Goal: Task Accomplishment & Management: Manage account settings

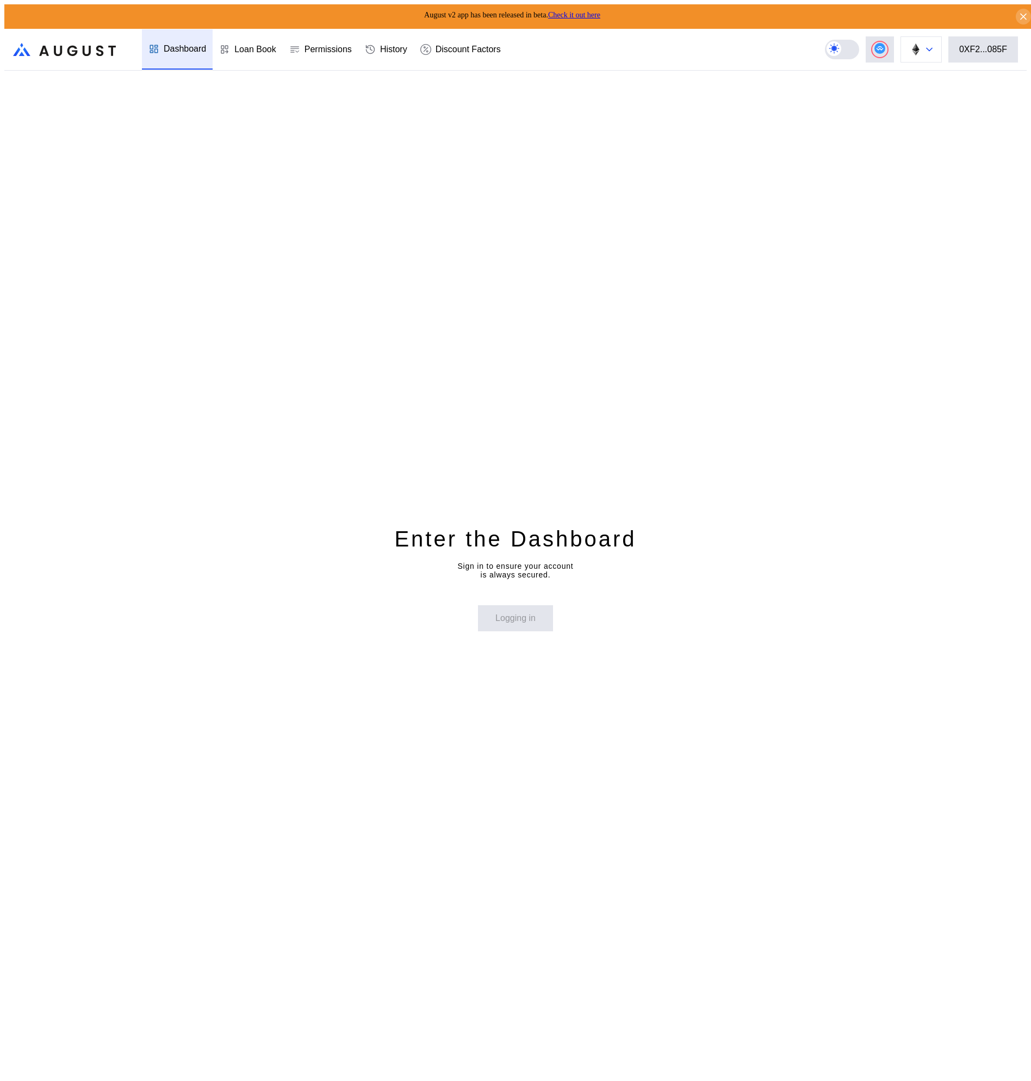
click at [921, 45] on img at bounding box center [916, 49] width 12 height 12
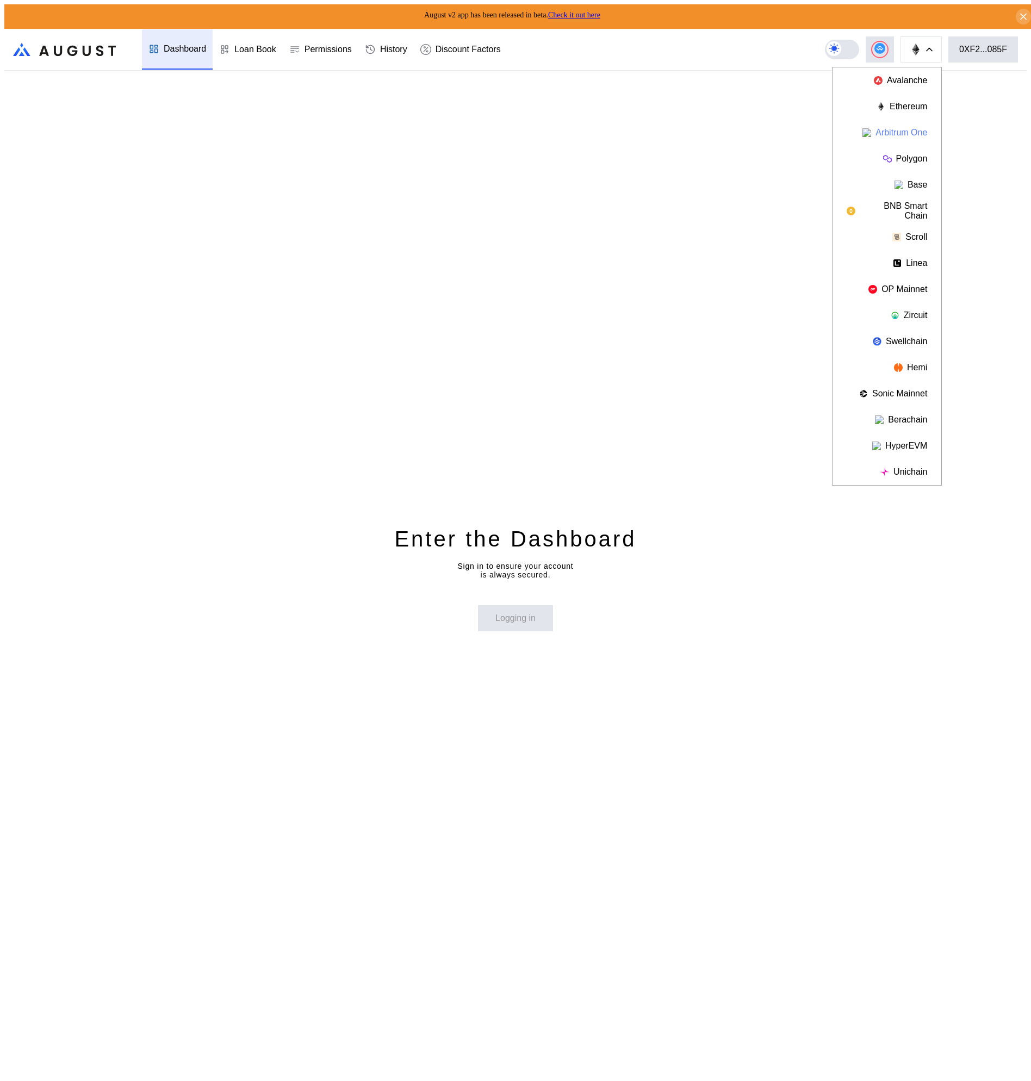
click at [913, 128] on button "Arbitrum One" at bounding box center [886, 133] width 109 height 26
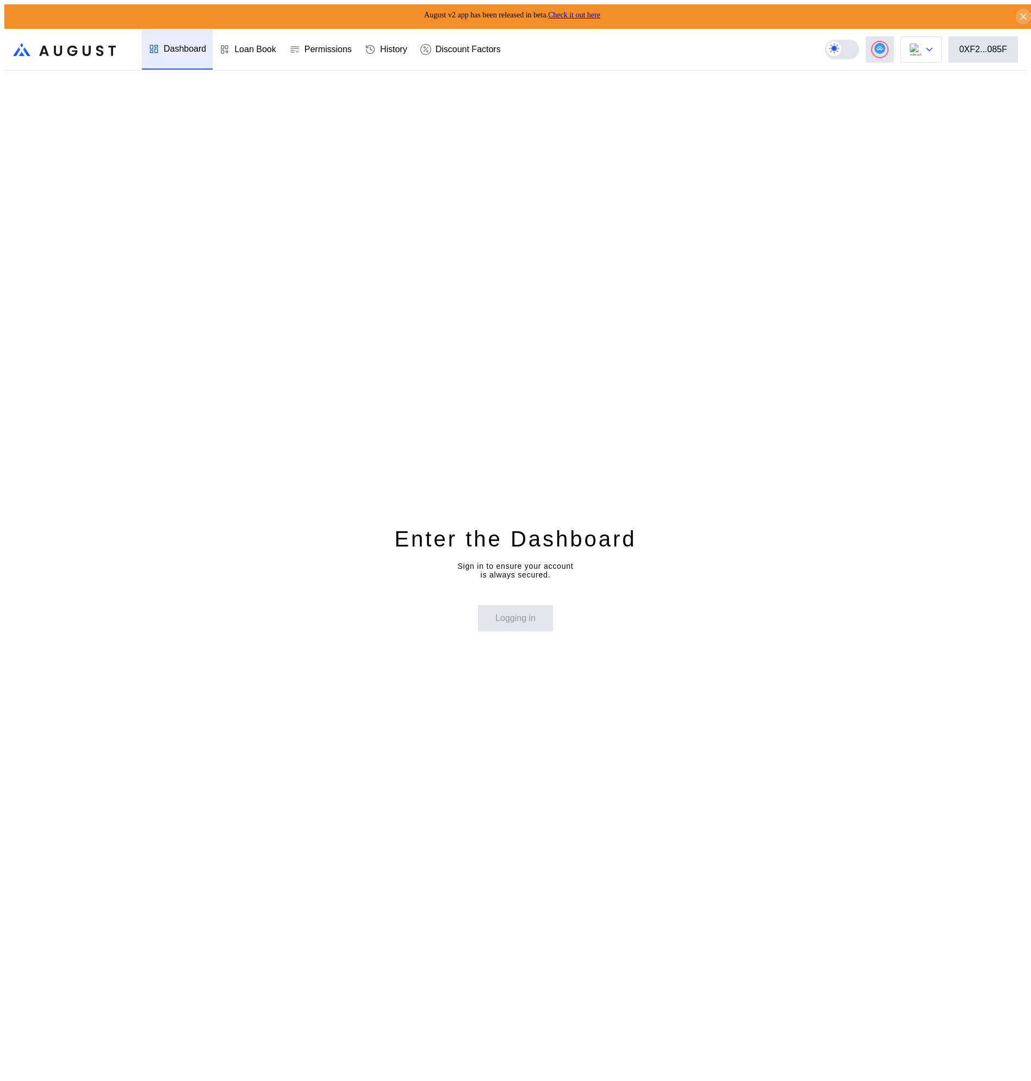
click at [932, 47] on icon at bounding box center [929, 49] width 7 height 4
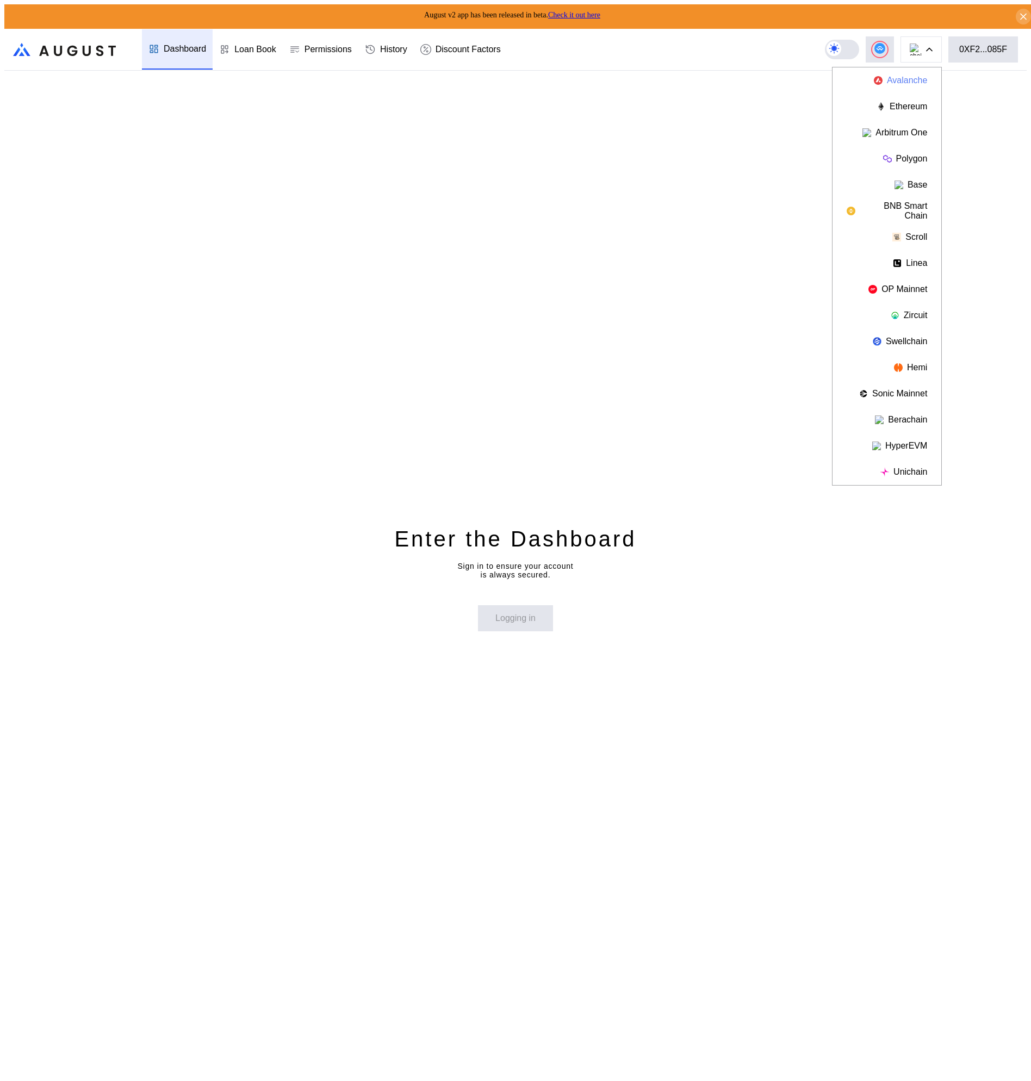
click at [925, 74] on button "Avalanche" at bounding box center [886, 80] width 109 height 26
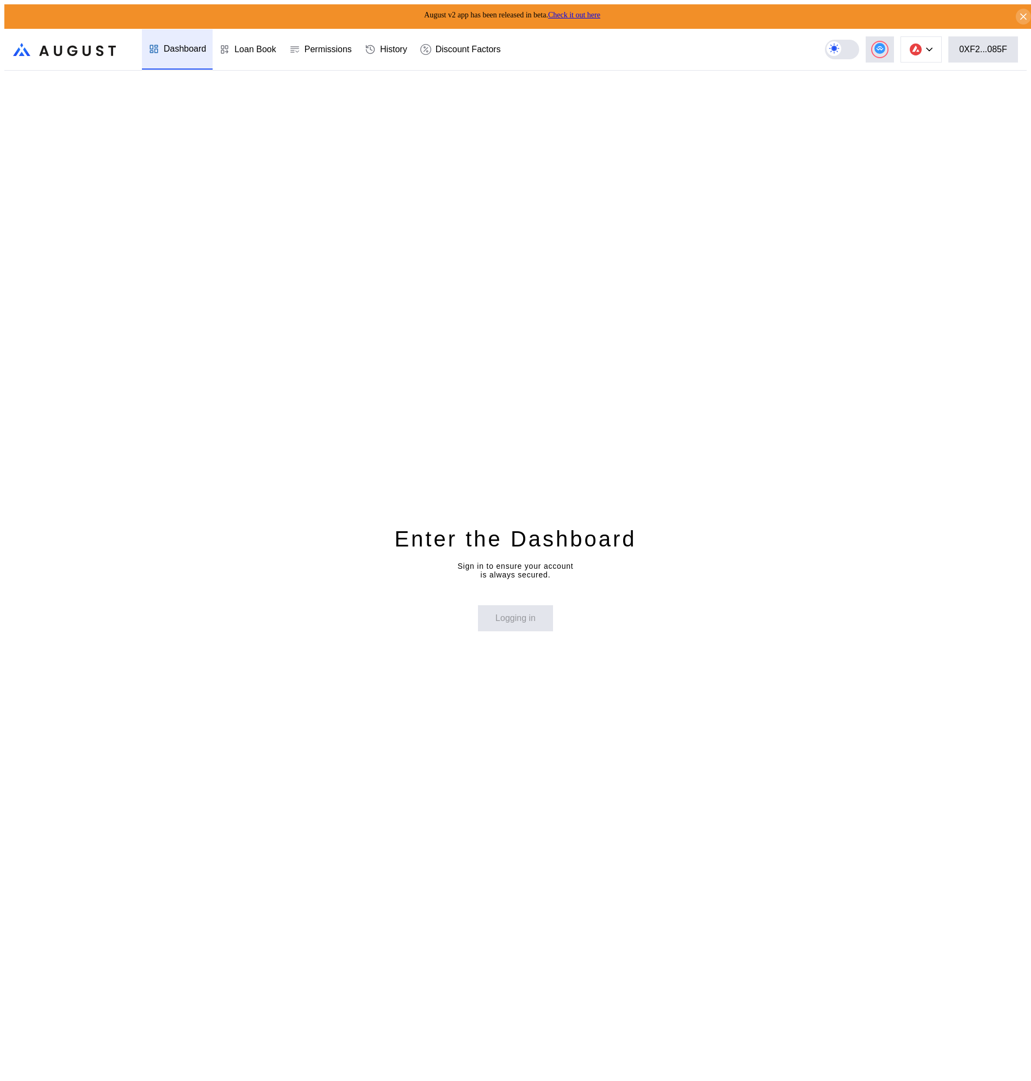
click at [185, 45] on div "Dashboard" at bounding box center [185, 49] width 42 height 10
click at [925, 52] on button at bounding box center [920, 49] width 41 height 26
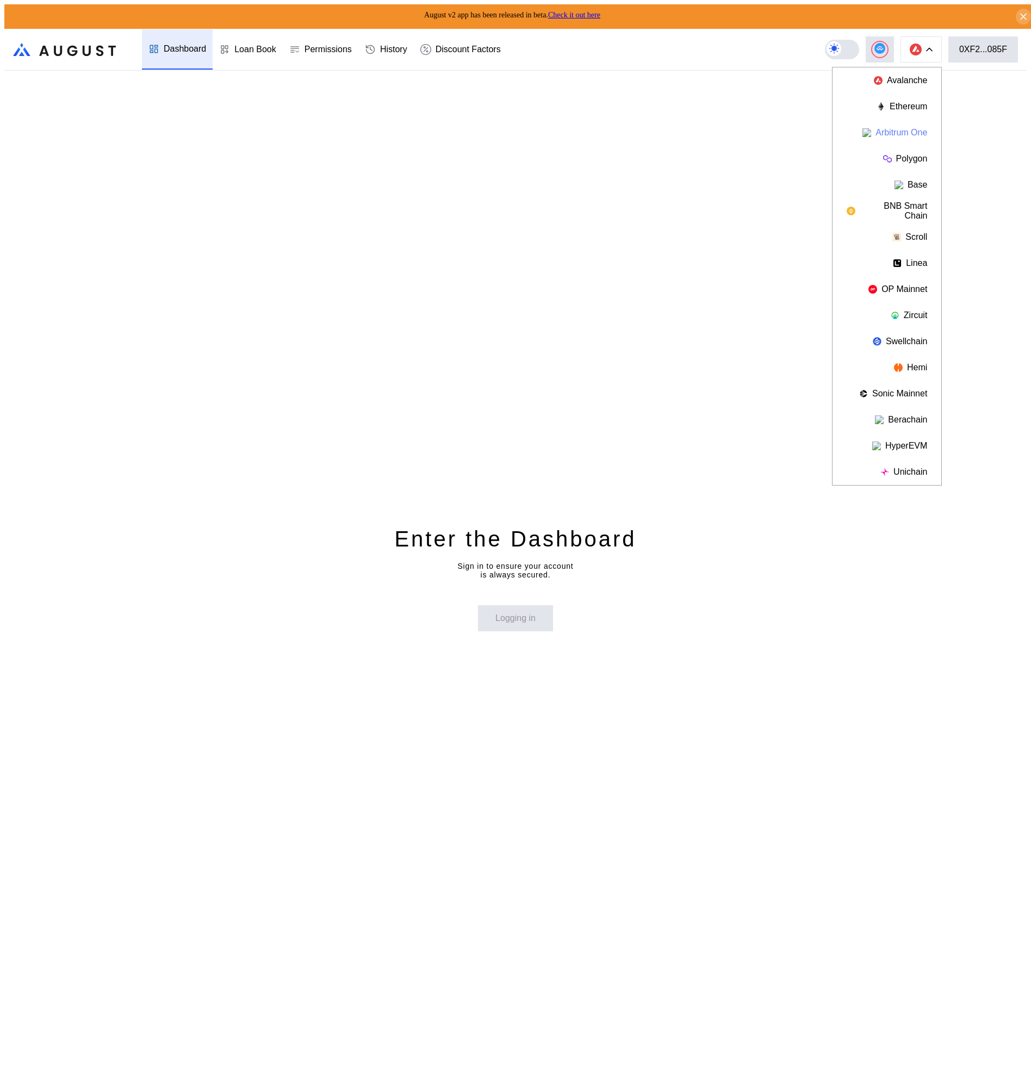
click at [911, 120] on button "Arbitrum One" at bounding box center [886, 133] width 109 height 26
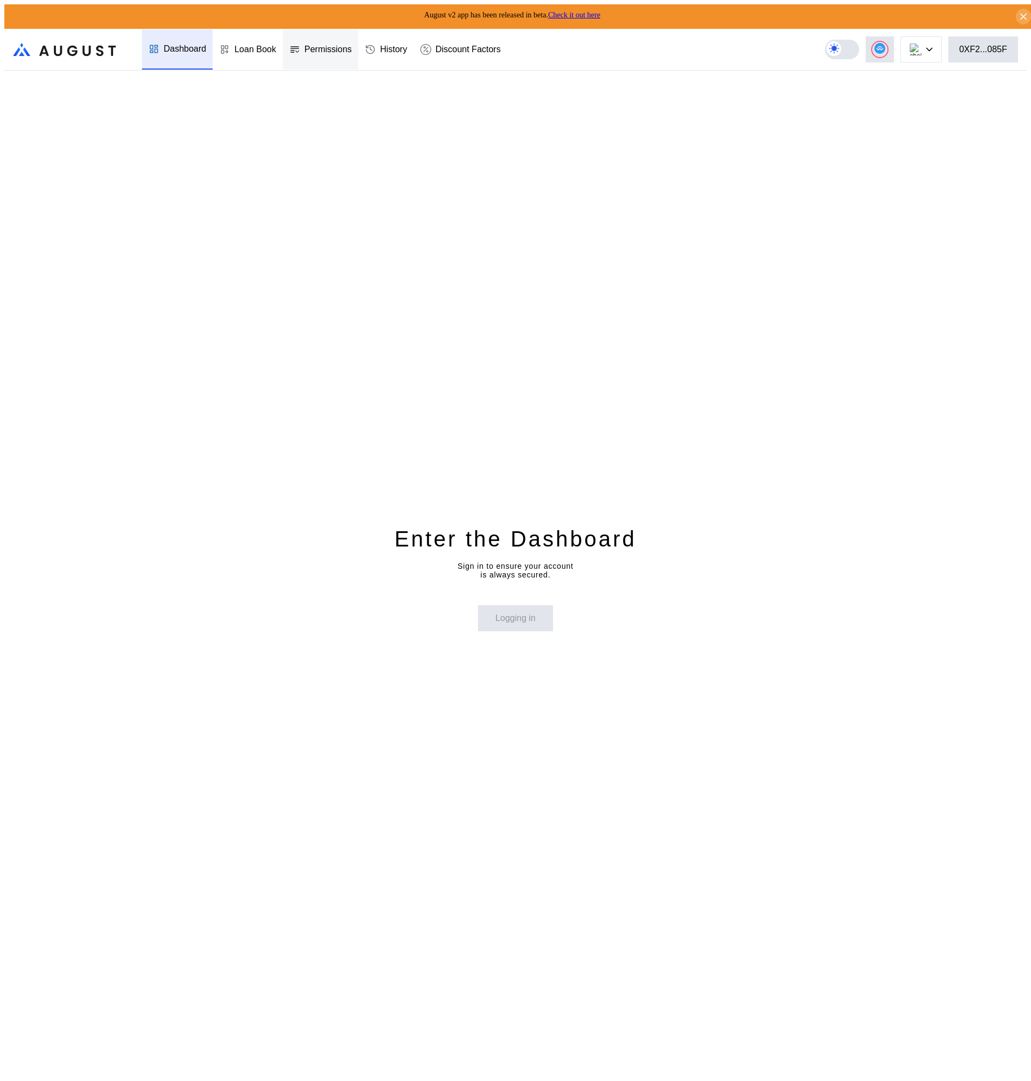
click at [286, 51] on div "Permissions" at bounding box center [321, 49] width 76 height 40
click at [462, 45] on div "Discount Factors" at bounding box center [467, 50] width 65 height 10
click at [170, 45] on div "Dashboard" at bounding box center [185, 50] width 42 height 10
click at [493, 465] on div "Enter the Dashboard Sign in to ensure your account is always secured. Logging in" at bounding box center [515, 578] width 1022 height 1014
click at [365, 190] on div "Enter the Dashboard Sign in to ensure your account is always secured. Logging in" at bounding box center [515, 578] width 1022 height 1014
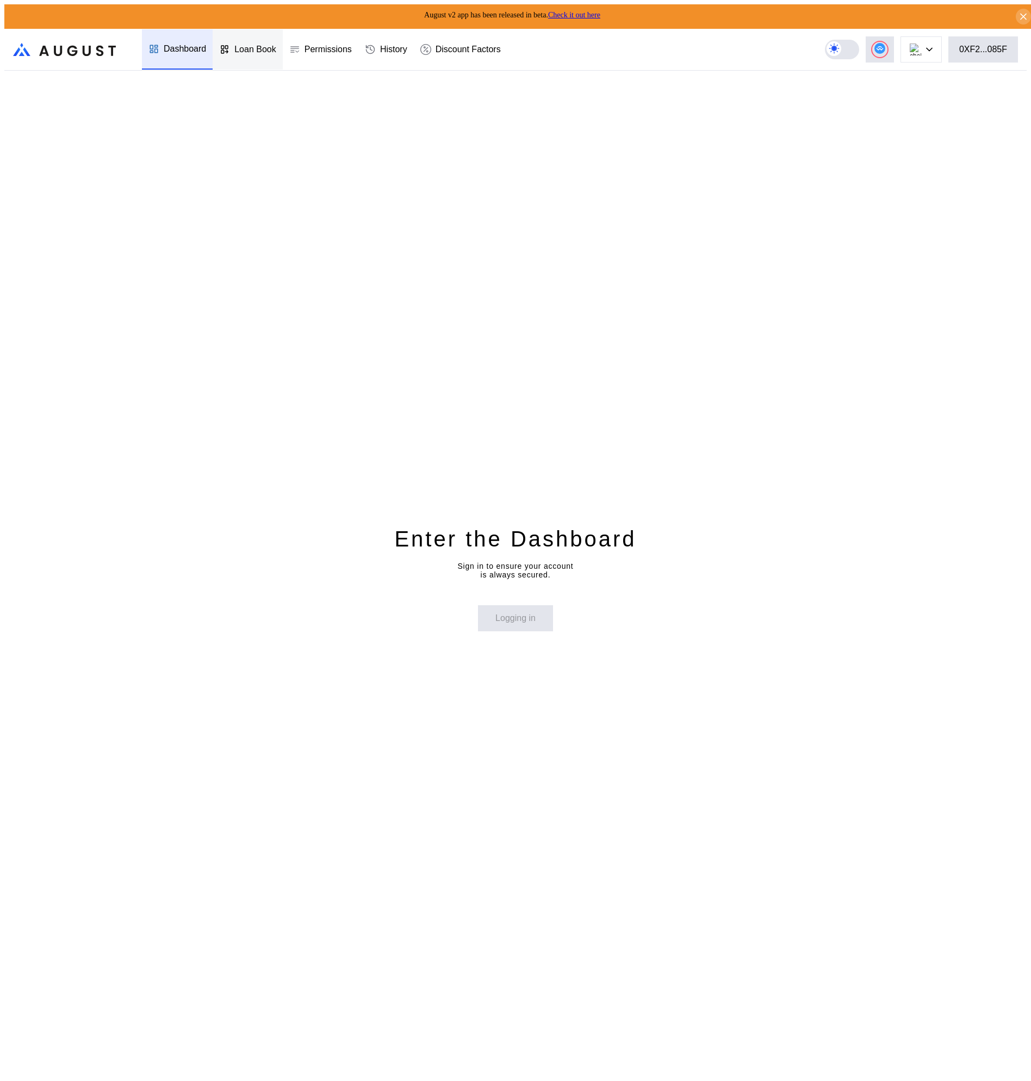
click at [256, 51] on div "Loan Book" at bounding box center [248, 49] width 70 height 40
click at [407, 45] on div "History" at bounding box center [393, 50] width 27 height 10
click at [507, 42] on div "Discount Factors" at bounding box center [461, 49] width 94 height 40
click at [999, 47] on div "0XF2...085F" at bounding box center [983, 50] width 48 height 10
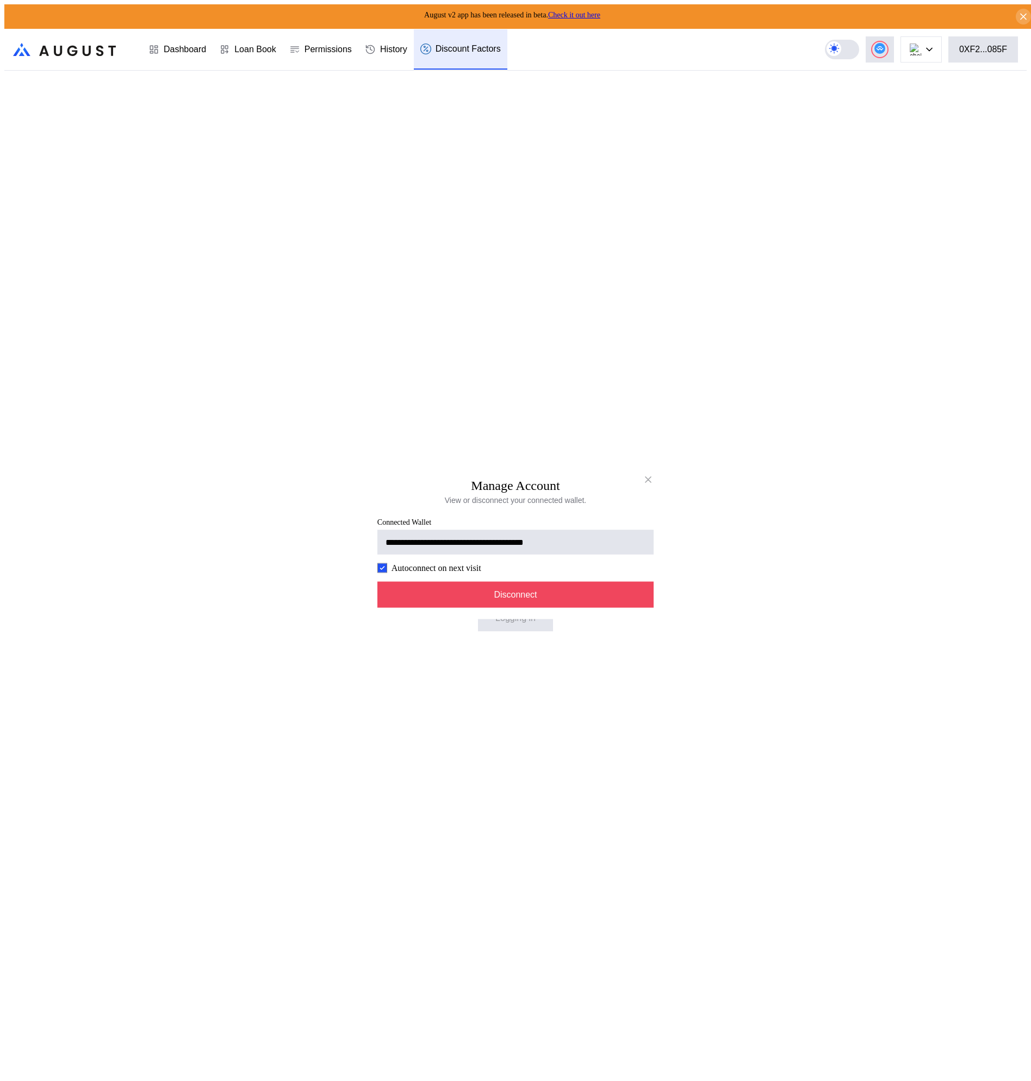
click at [769, 1080] on div "**********" at bounding box center [515, 1085] width 1022 height 0
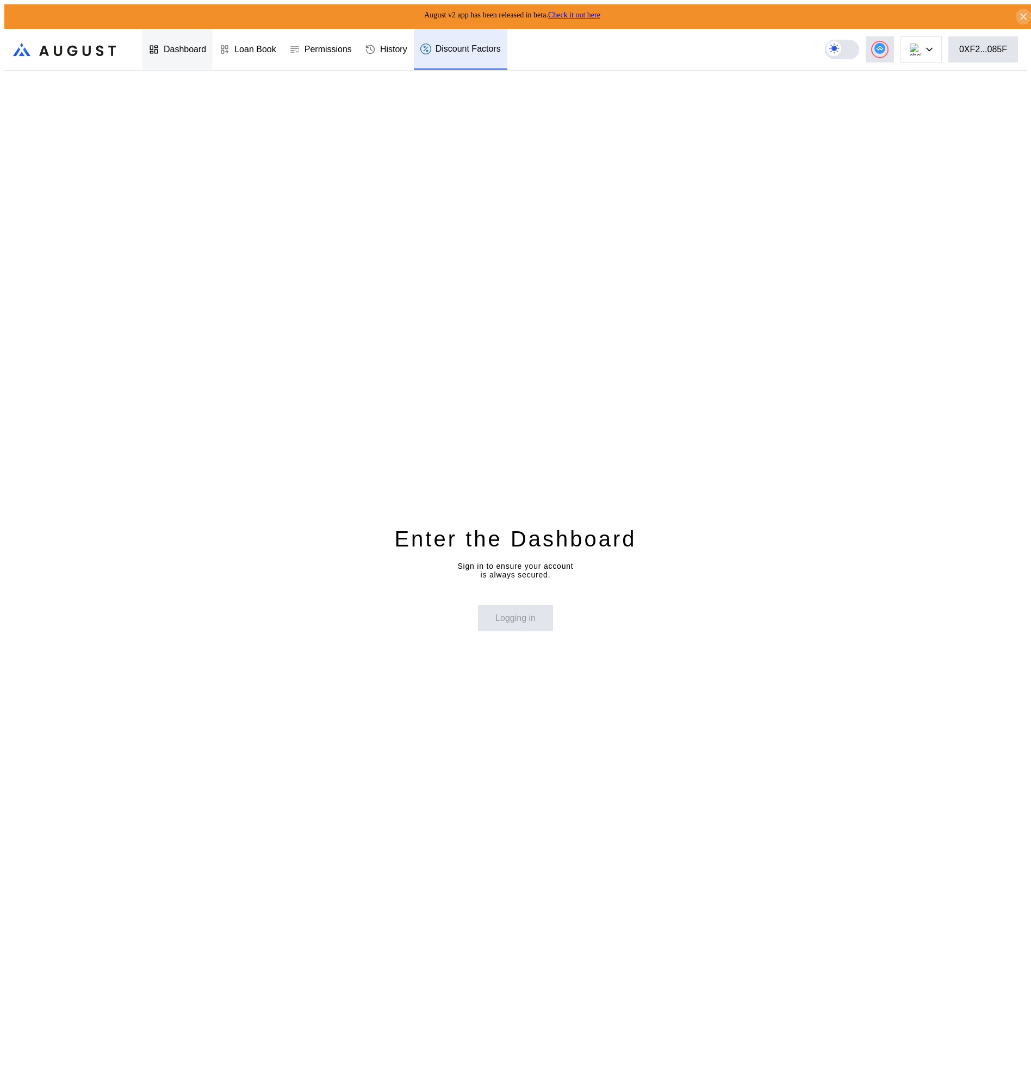
click at [164, 45] on div "Dashboard" at bounding box center [185, 50] width 42 height 10
click at [496, 596] on div "Enter the Dashboard Sign in to ensure your account is always secured. Logging in" at bounding box center [515, 578] width 1022 height 1014
click at [448, 500] on div "Enter the Dashboard Sign in to ensure your account is always secured. Logging in" at bounding box center [515, 578] width 1022 height 1014
click at [1013, 41] on button "0XF2...085F" at bounding box center [983, 49] width 70 height 26
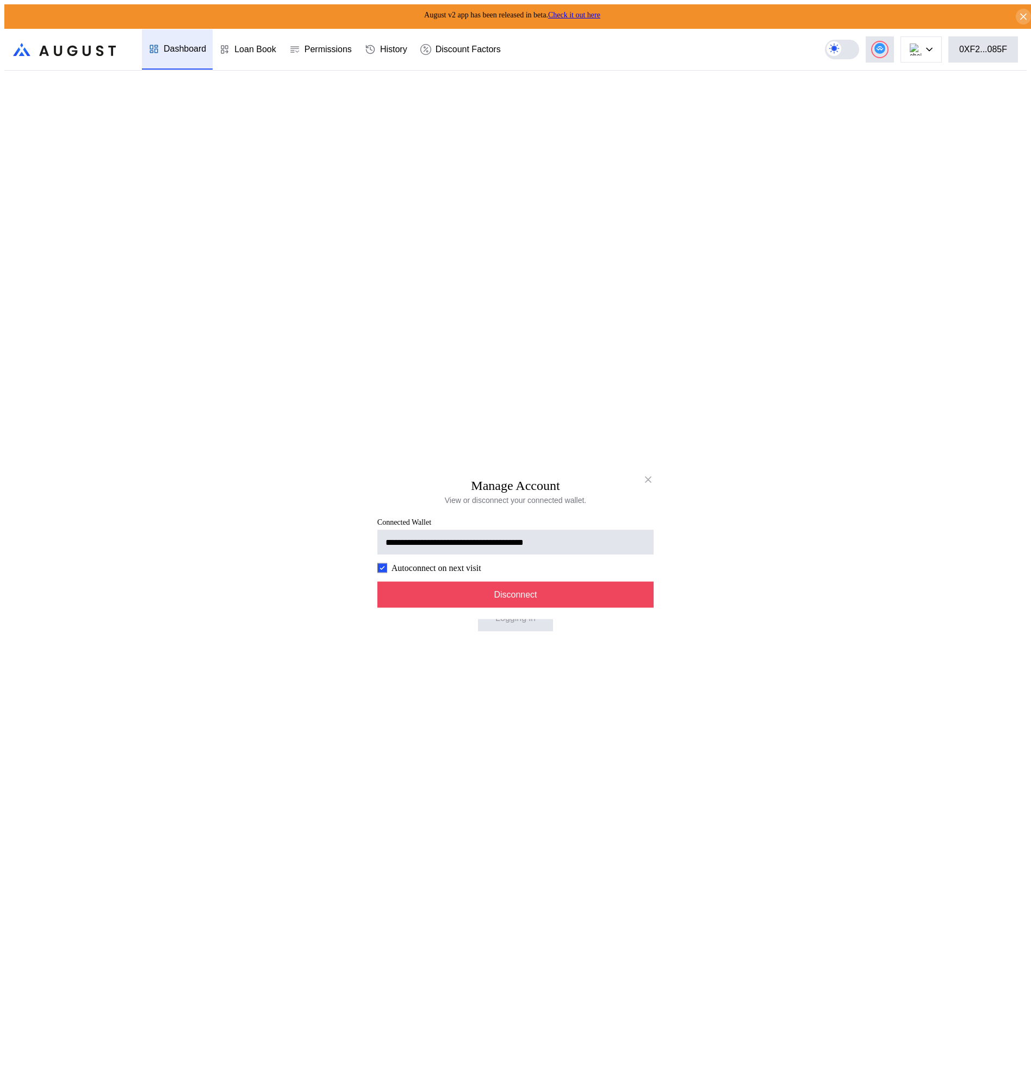
click at [582, 573] on div "Autoconnect on next visit" at bounding box center [515, 568] width 276 height 10
click at [585, 596] on button "Disconnect" at bounding box center [515, 595] width 276 height 26
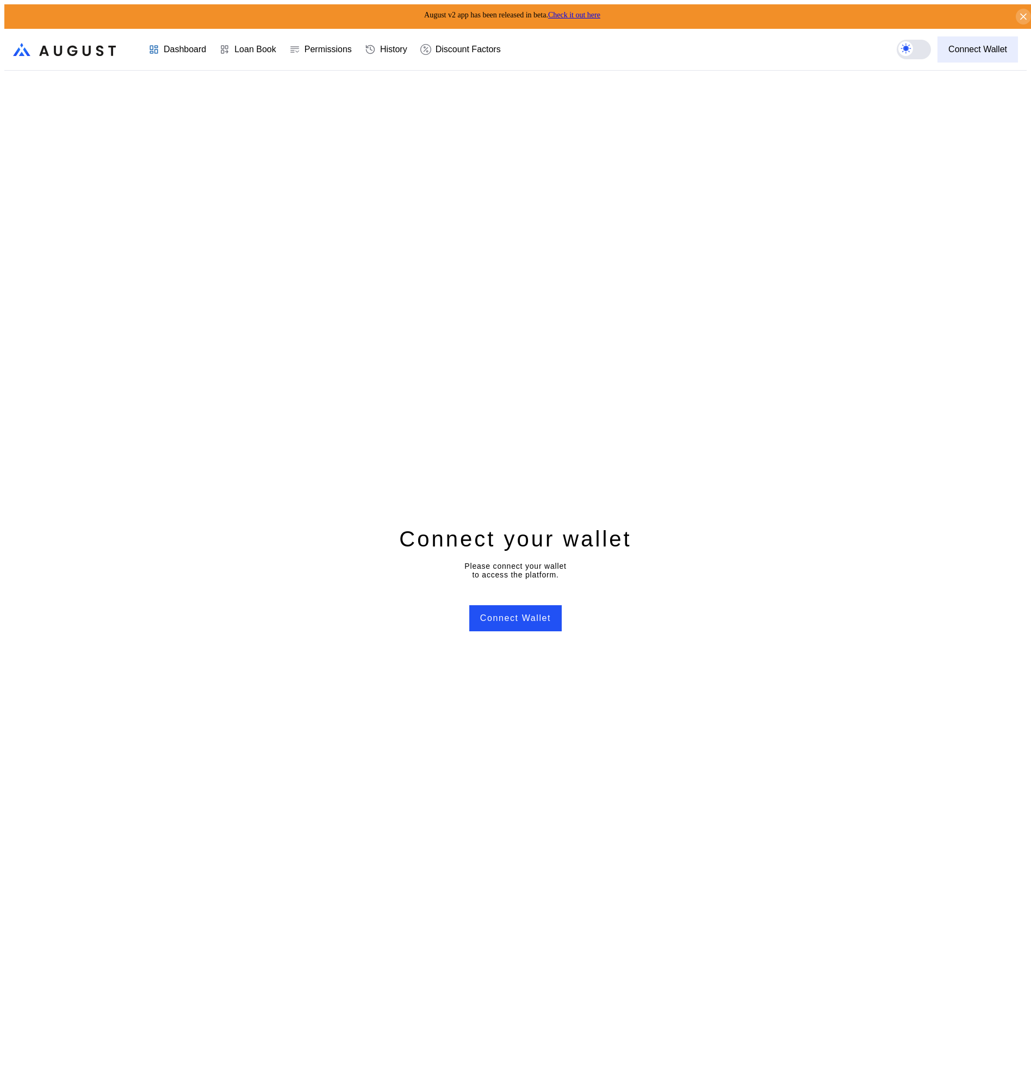
click at [986, 45] on div "Connect Wallet" at bounding box center [977, 50] width 59 height 10
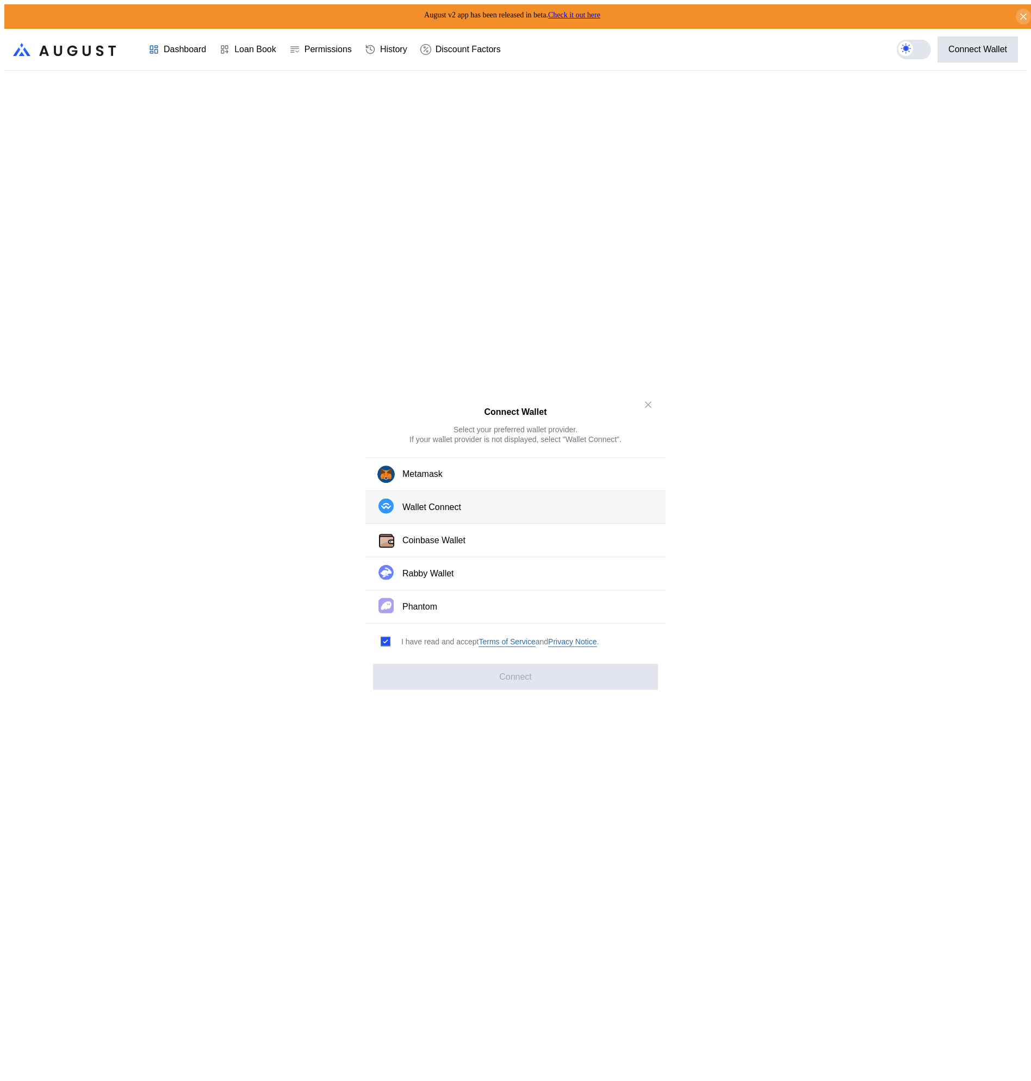
click at [496, 512] on button "Wallet Connect" at bounding box center [515, 507] width 300 height 33
click at [503, 681] on button "Connect" at bounding box center [515, 676] width 285 height 26
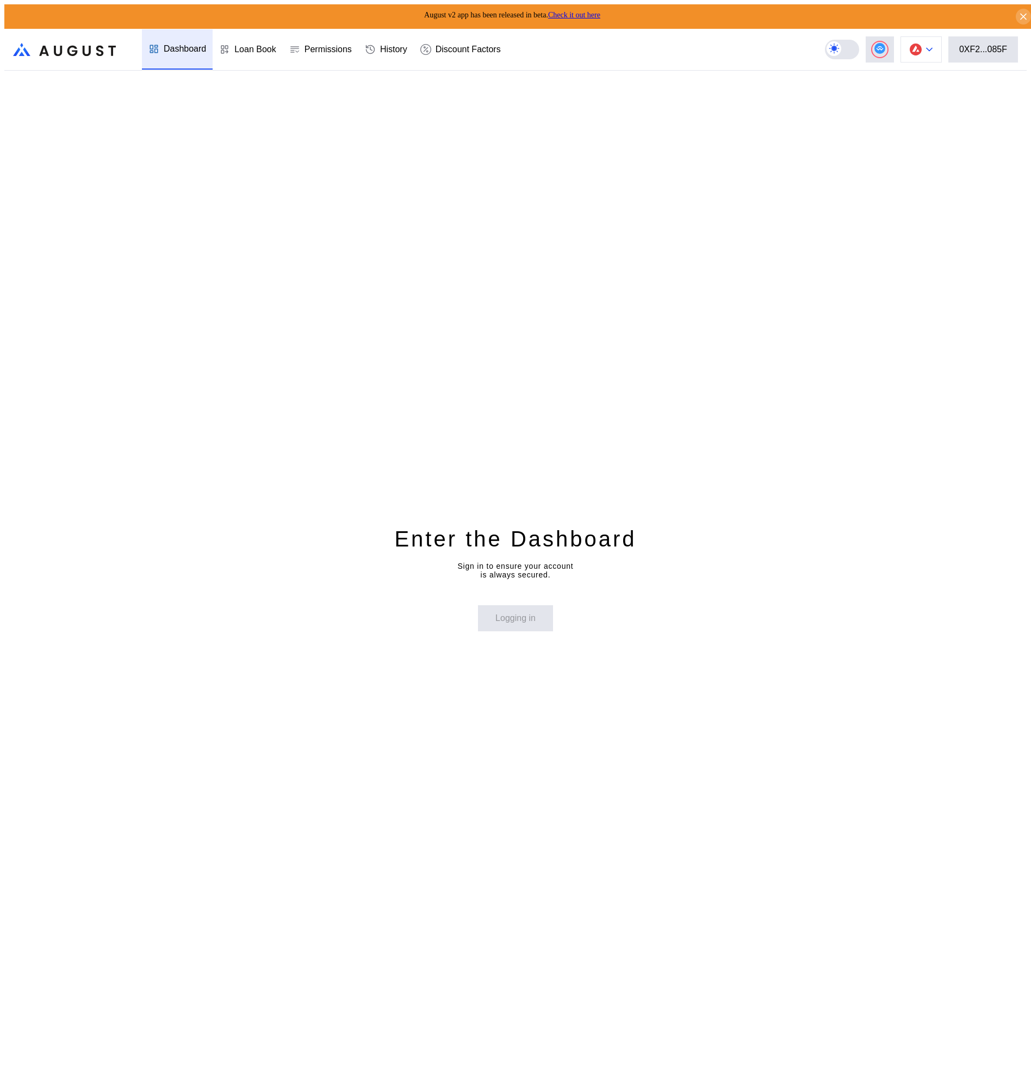
click at [942, 46] on button at bounding box center [920, 49] width 41 height 26
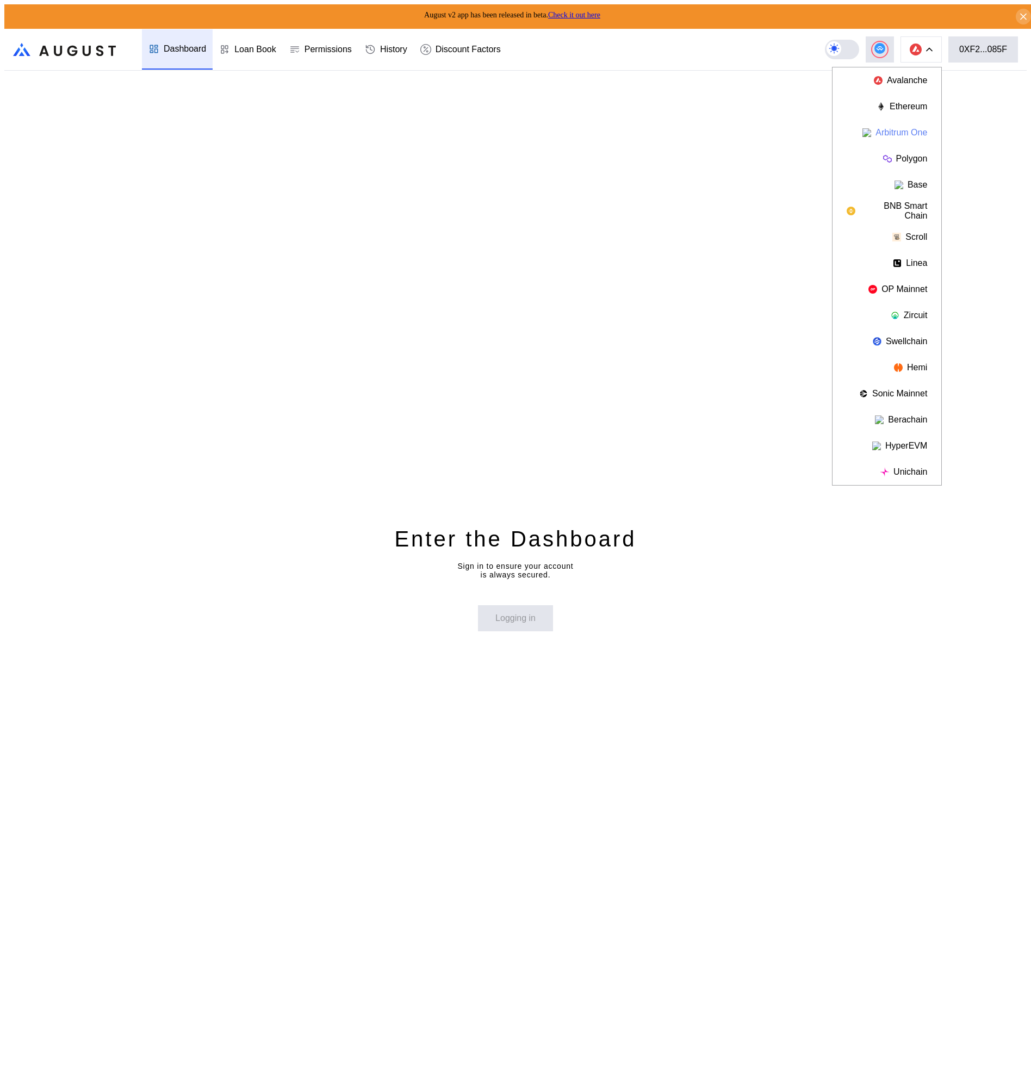
click at [923, 132] on button "Arbitrum One" at bounding box center [886, 133] width 109 height 26
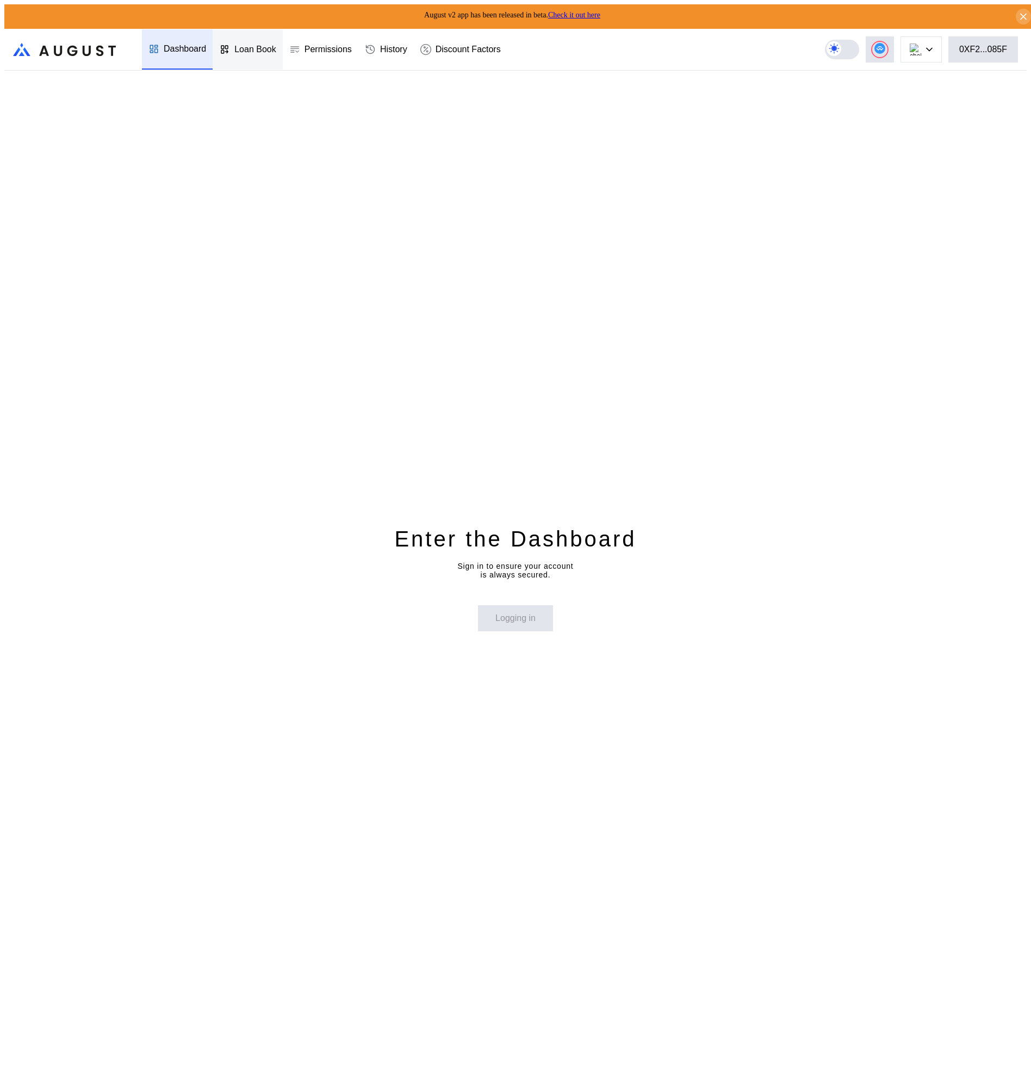
click at [244, 49] on div "Loan Book" at bounding box center [255, 50] width 42 height 10
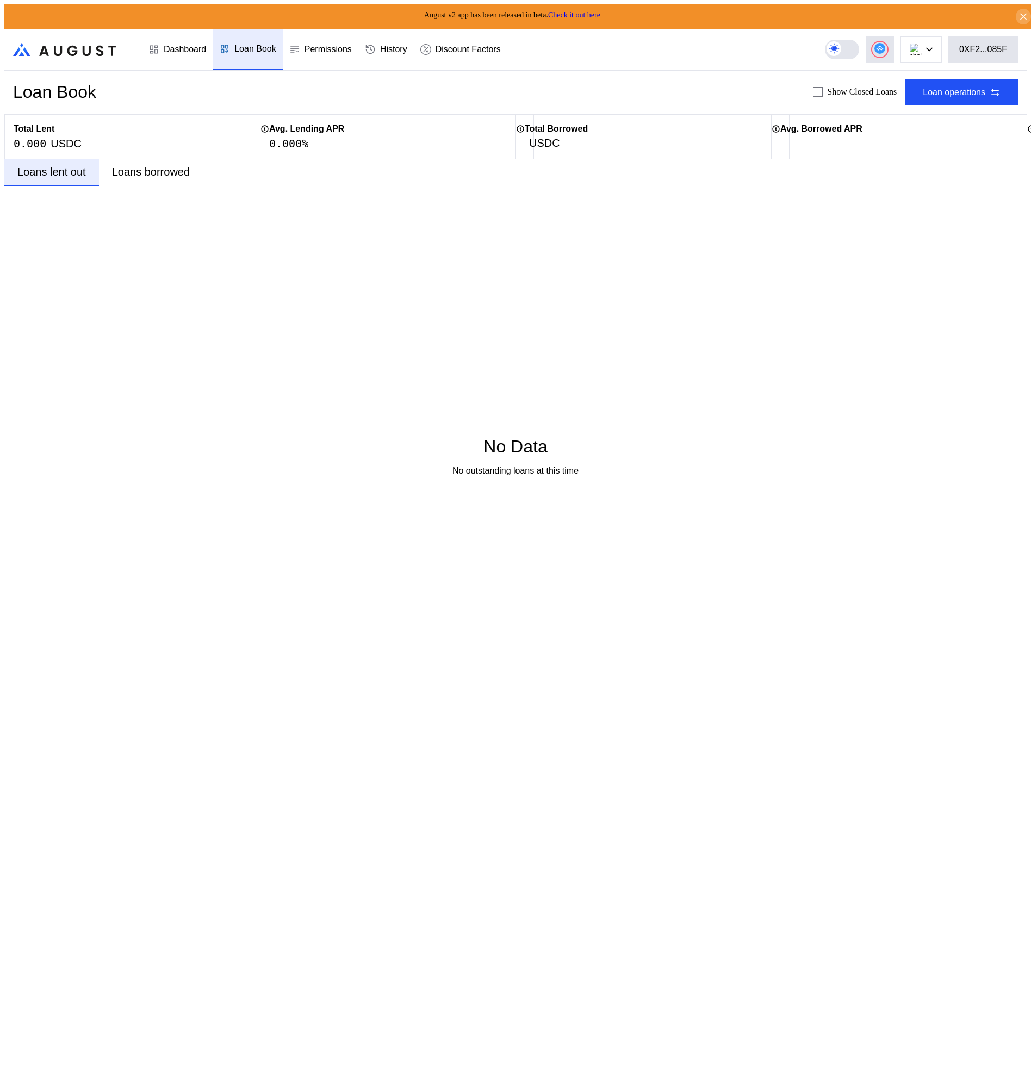
drag, startPoint x: 456, startPoint y: 230, endPoint x: 451, endPoint y: 221, distance: 10.0
click at [456, 229] on div "No Data No outstanding loans at this time" at bounding box center [515, 456] width 126 height 540
click at [921, 46] on img at bounding box center [916, 49] width 12 height 12
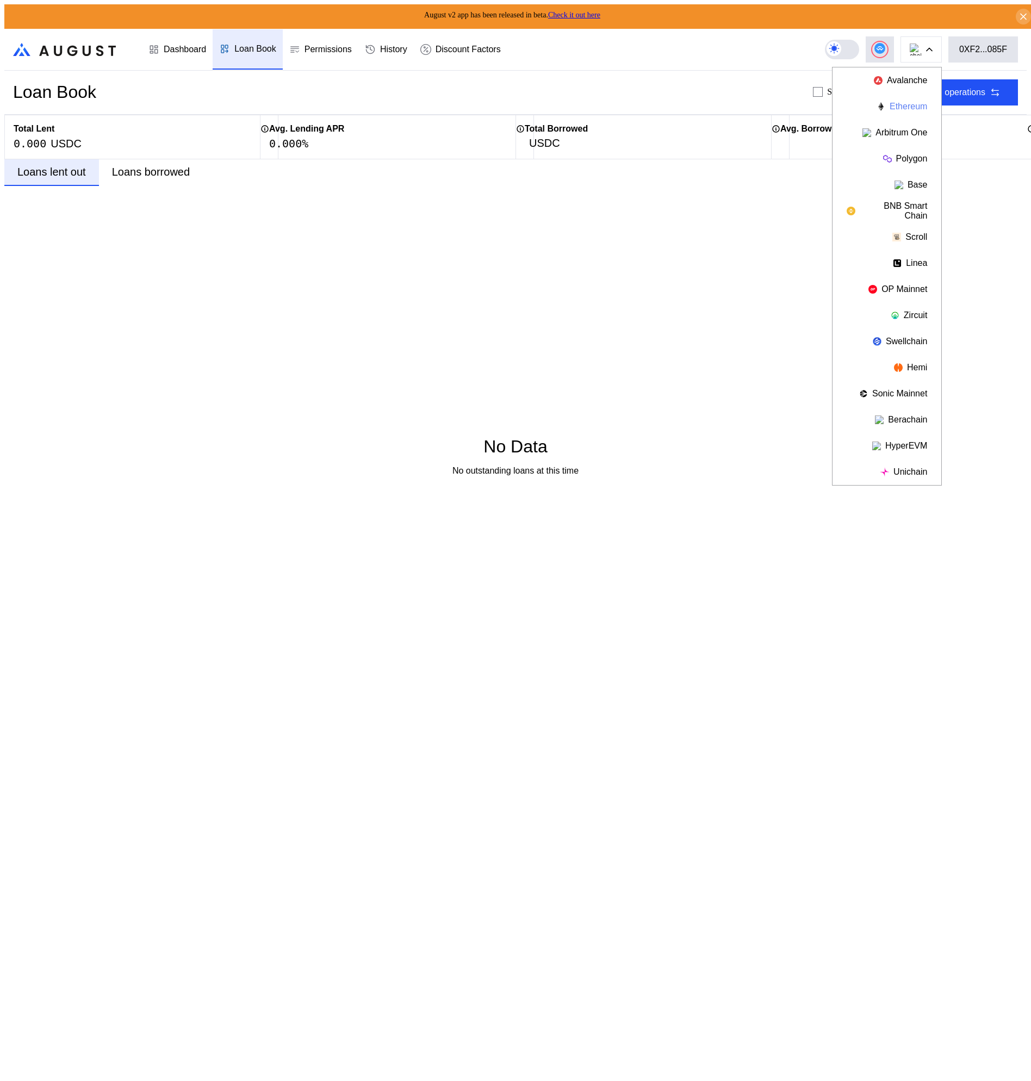
click at [918, 101] on button "Ethereum" at bounding box center [886, 107] width 109 height 26
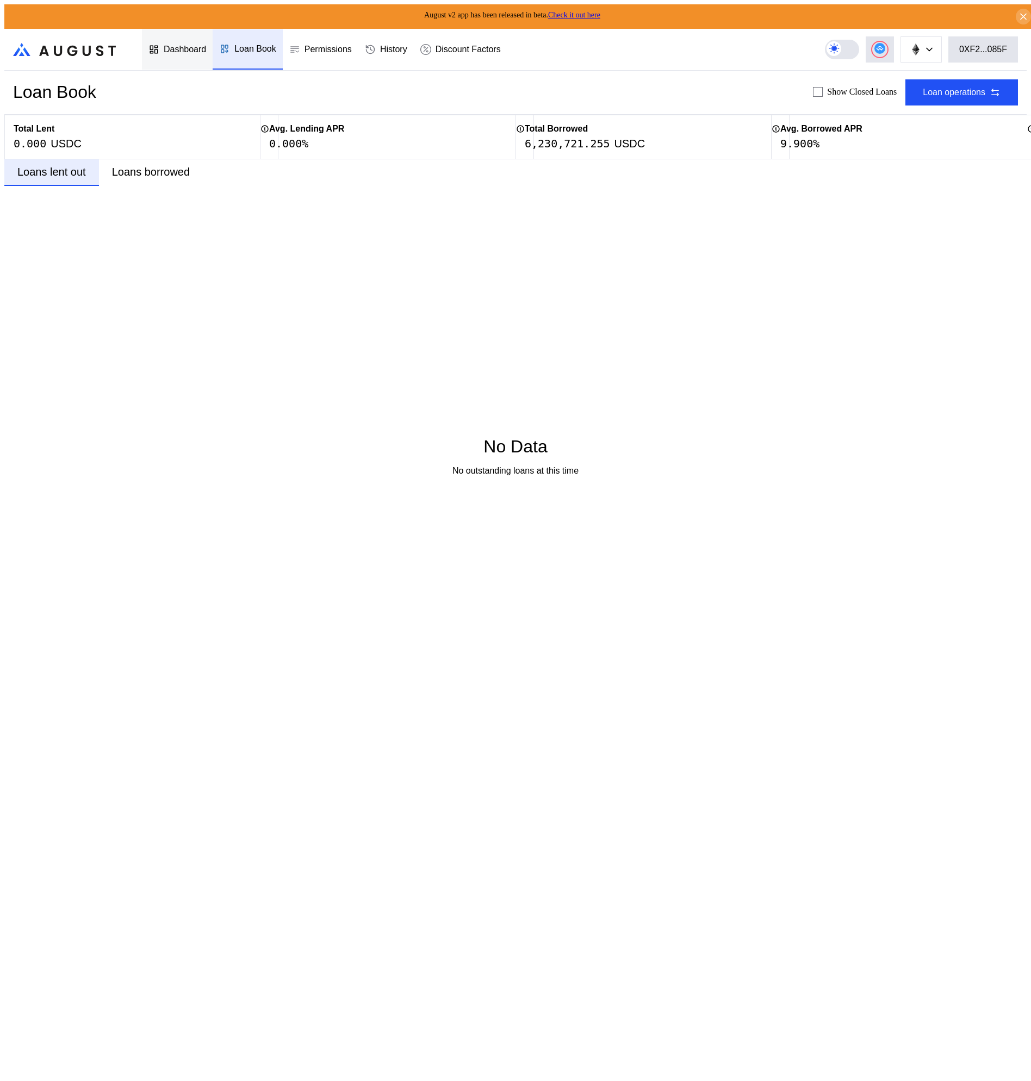
click at [176, 61] on div "Dashboard" at bounding box center [177, 49] width 71 height 40
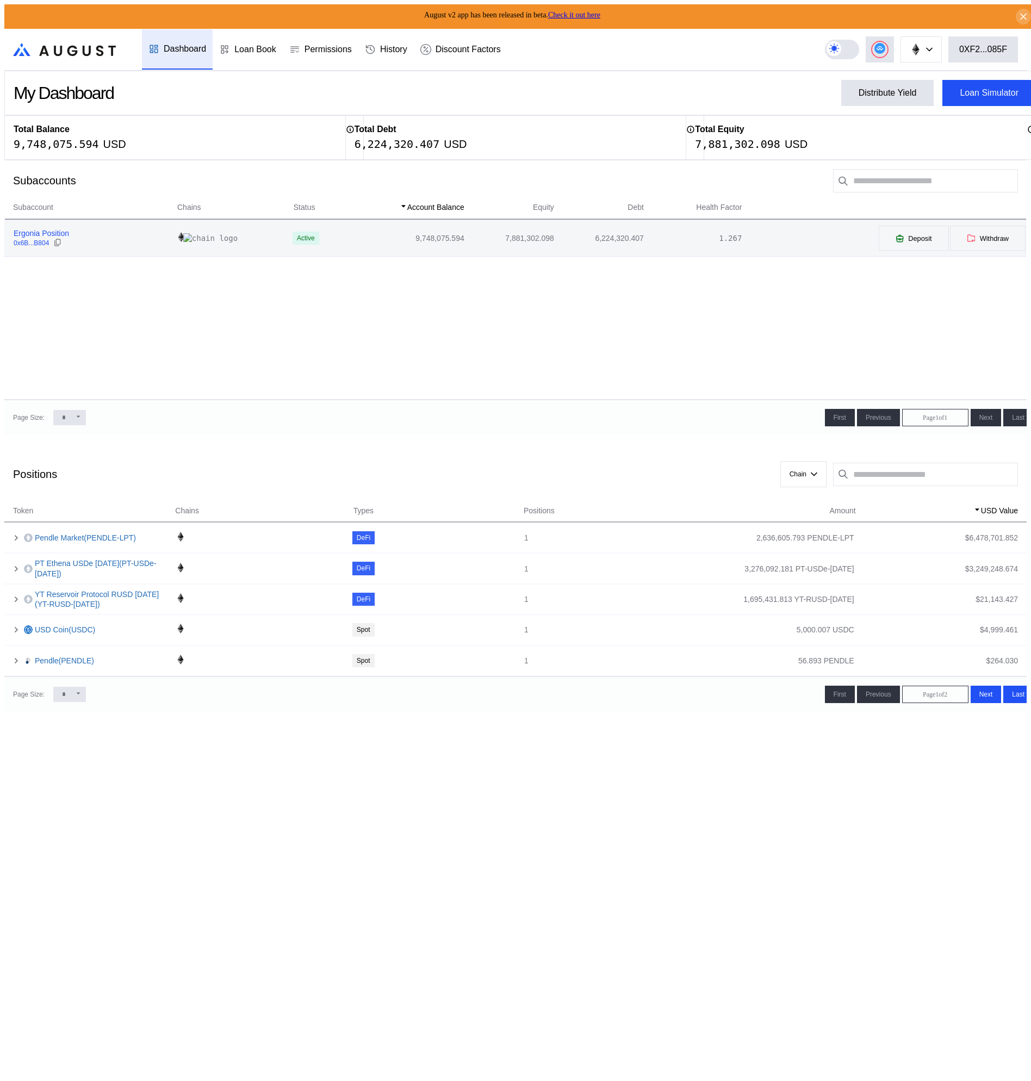
click at [54, 232] on div "Ergonia Position" at bounding box center [41, 233] width 55 height 10
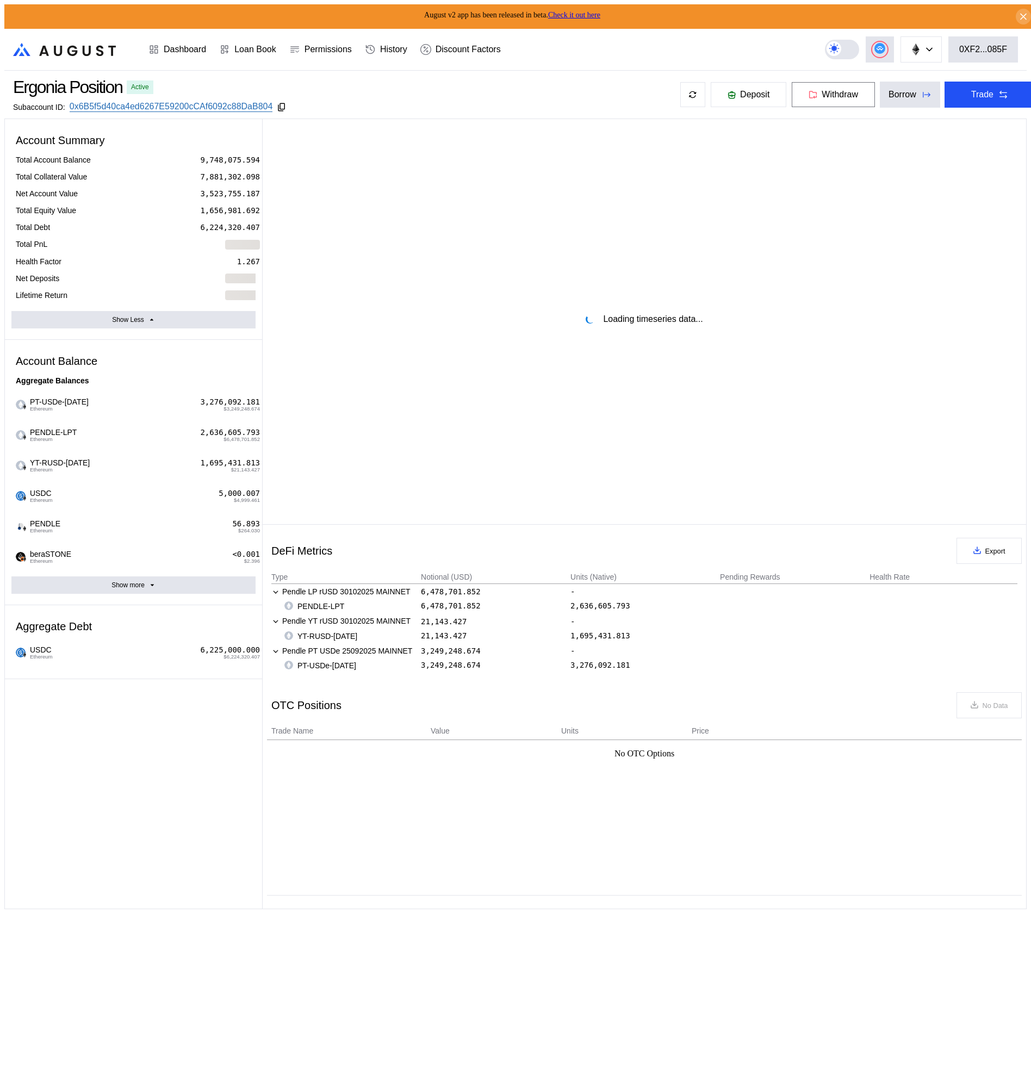
click at [824, 97] on button "Withdraw" at bounding box center [833, 95] width 84 height 26
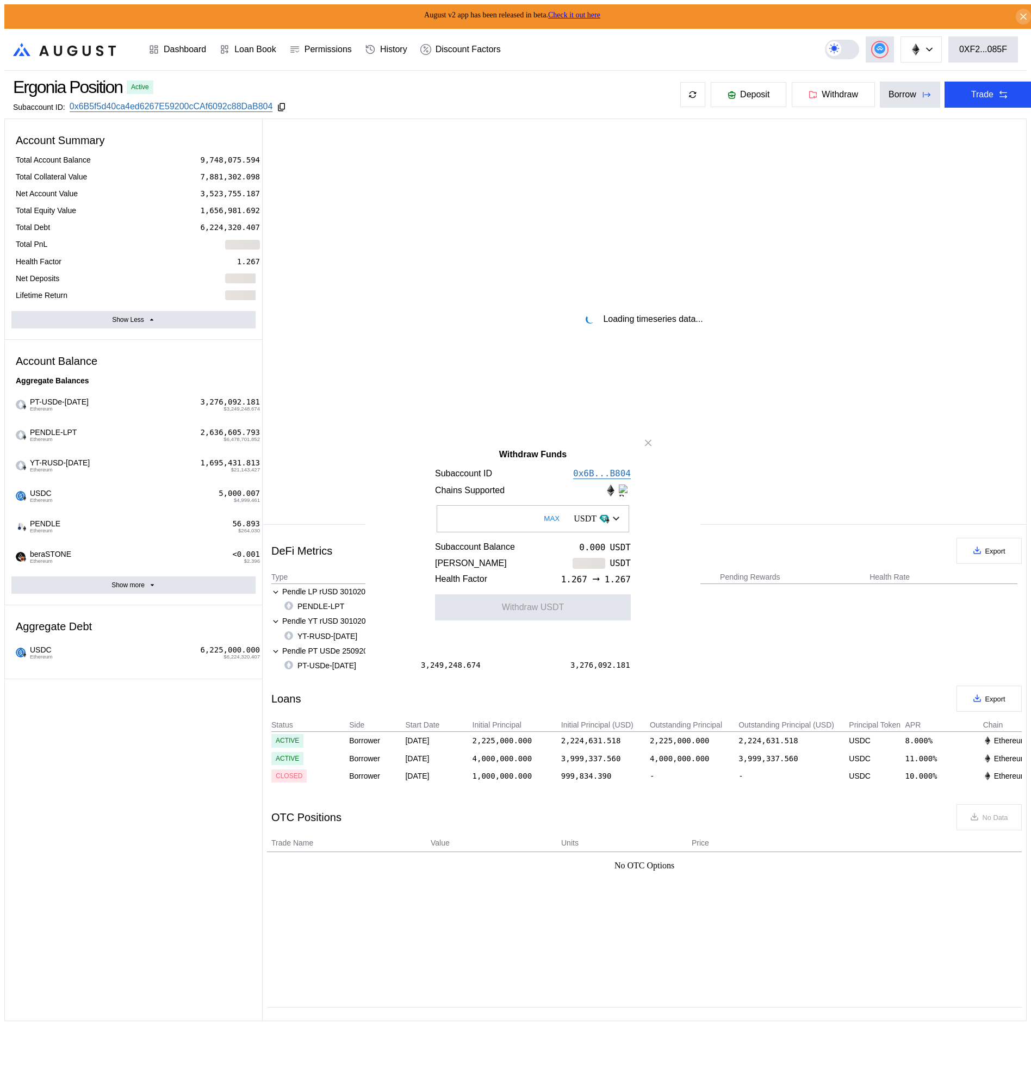
click at [596, 527] on div "USDT" at bounding box center [596, 518] width 57 height 18
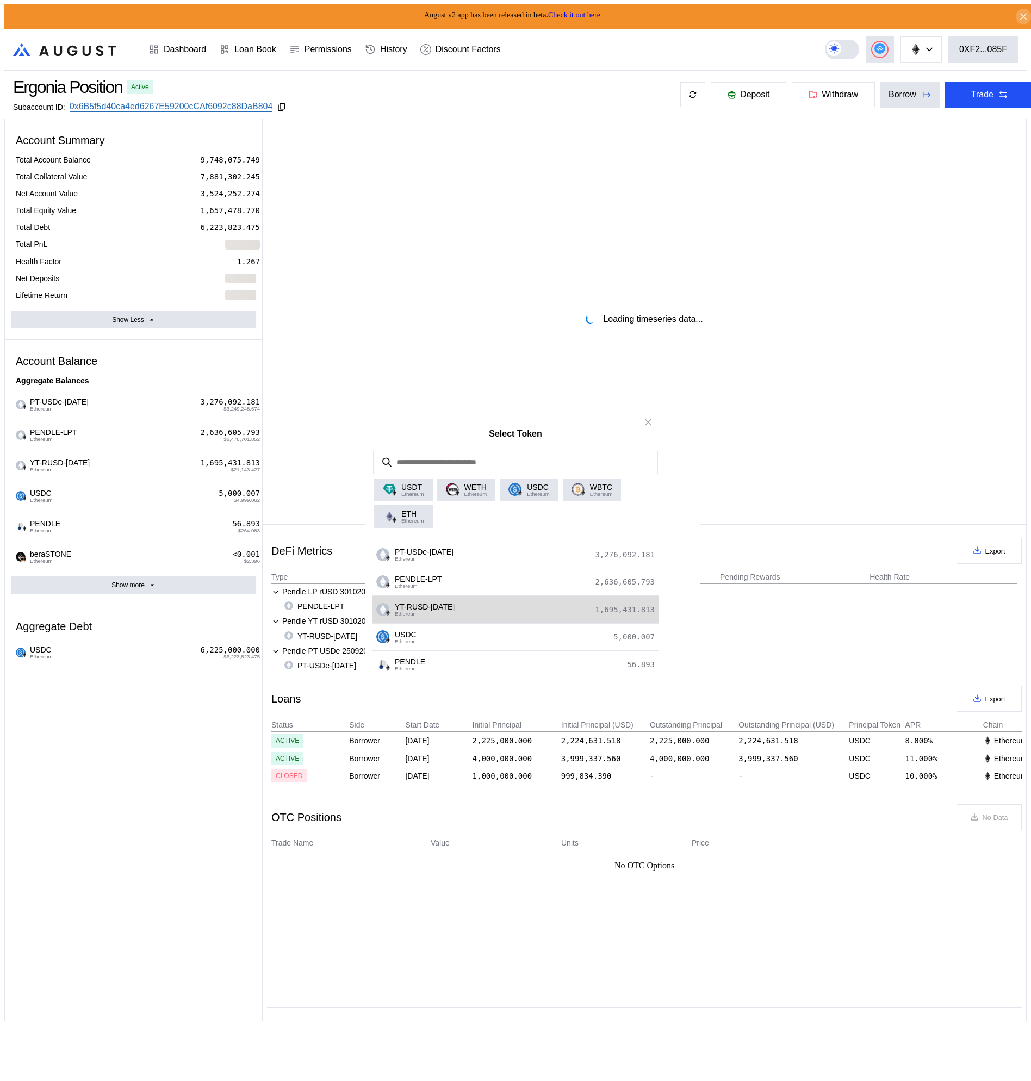
select select "*"
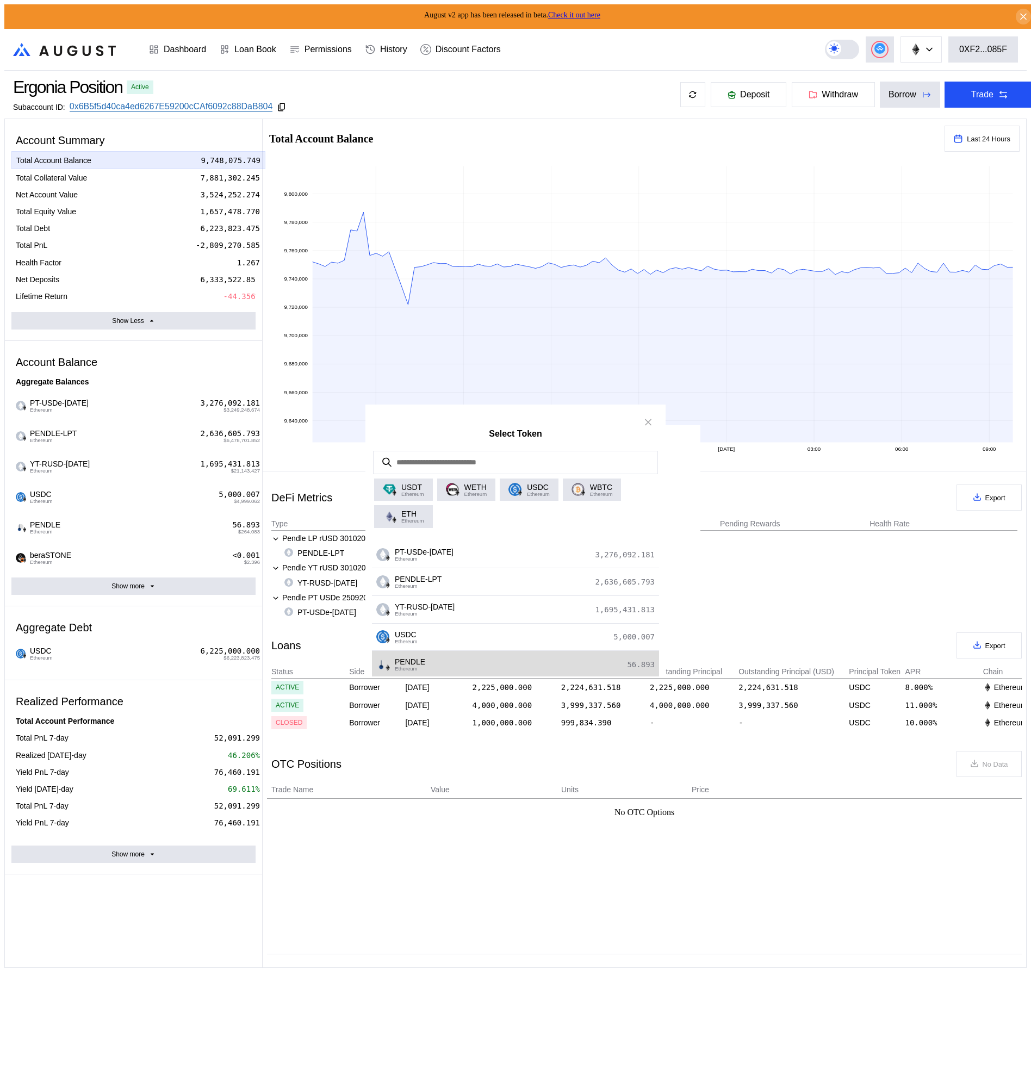
click at [463, 669] on div "PENDLE Ethereum 56.893" at bounding box center [515, 665] width 287 height 28
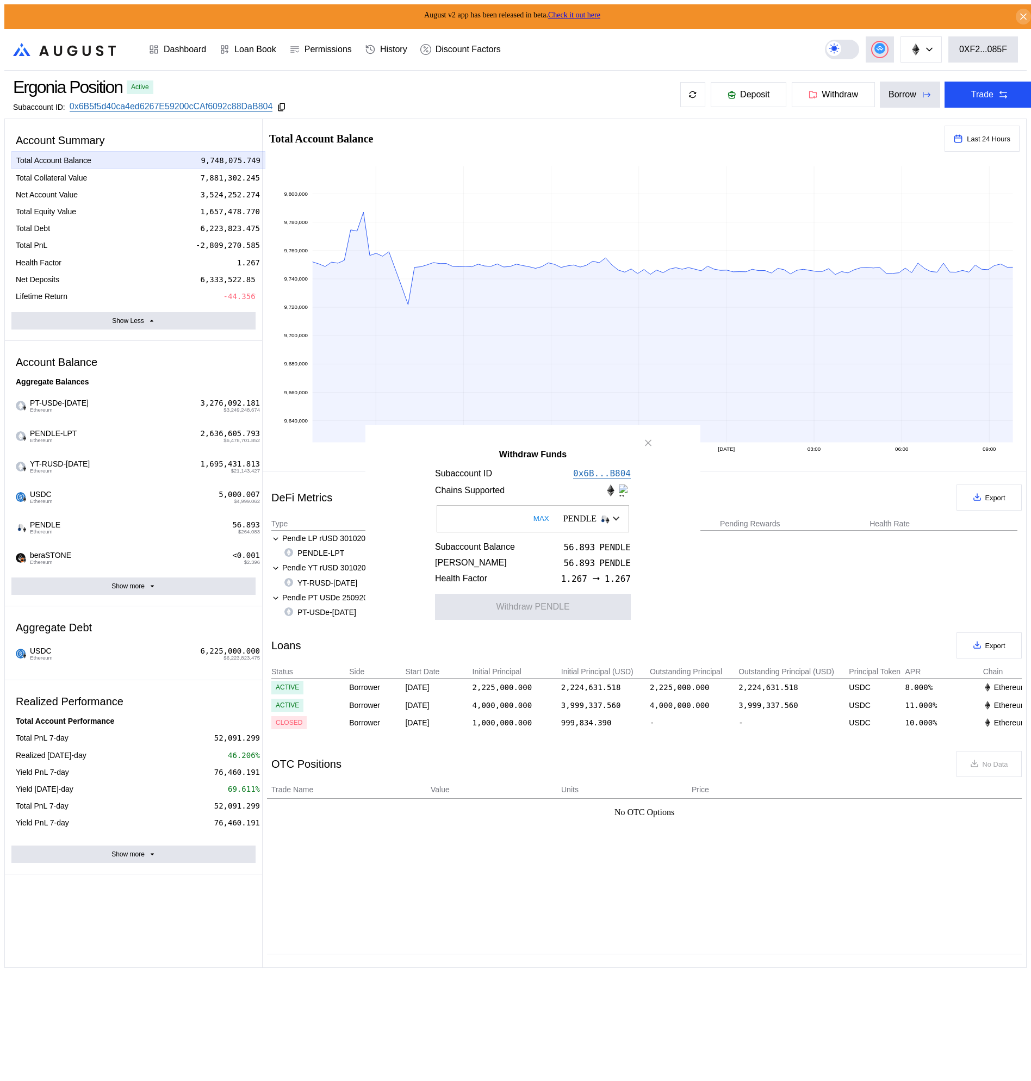
click at [530, 527] on button "MAX" at bounding box center [541, 518] width 22 height 25
type input "**********"
click at [514, 619] on button "Withdraw PENDLE" at bounding box center [533, 607] width 196 height 26
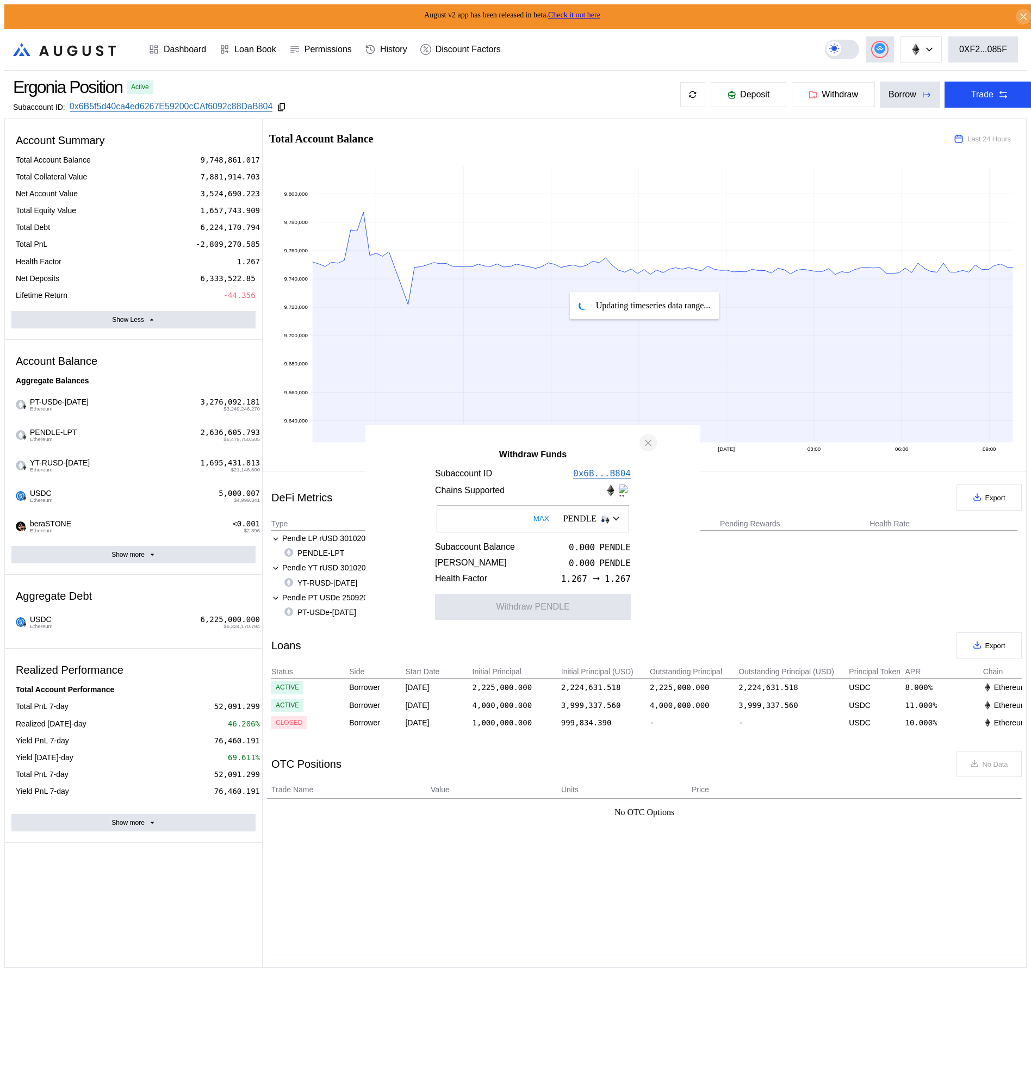
click at [650, 446] on icon "close modal" at bounding box center [648, 442] width 11 height 11
